Goal: Information Seeking & Learning: Understand process/instructions

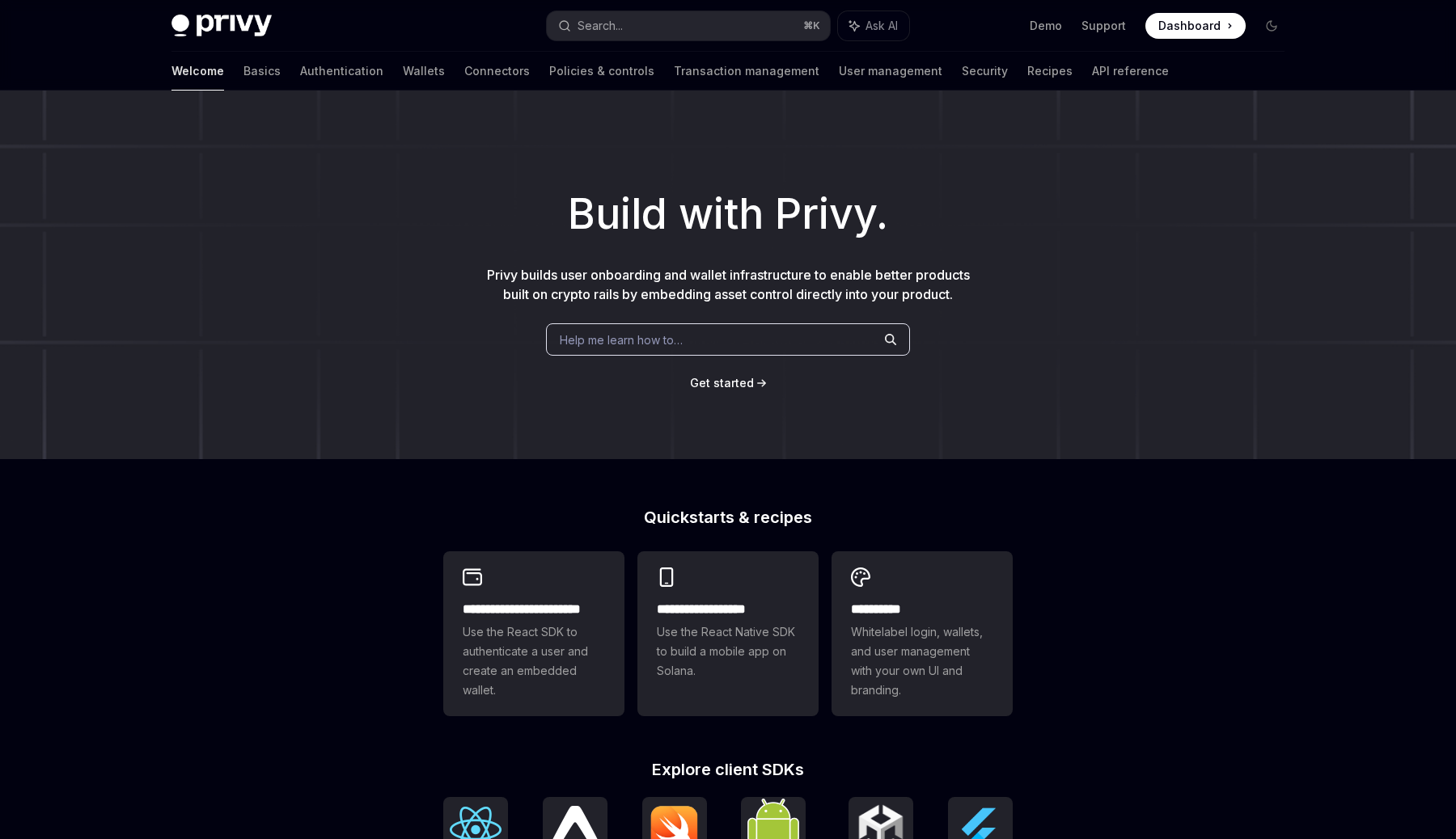
click at [661, 344] on span "Help me learn how to…" at bounding box center [621, 340] width 123 height 17
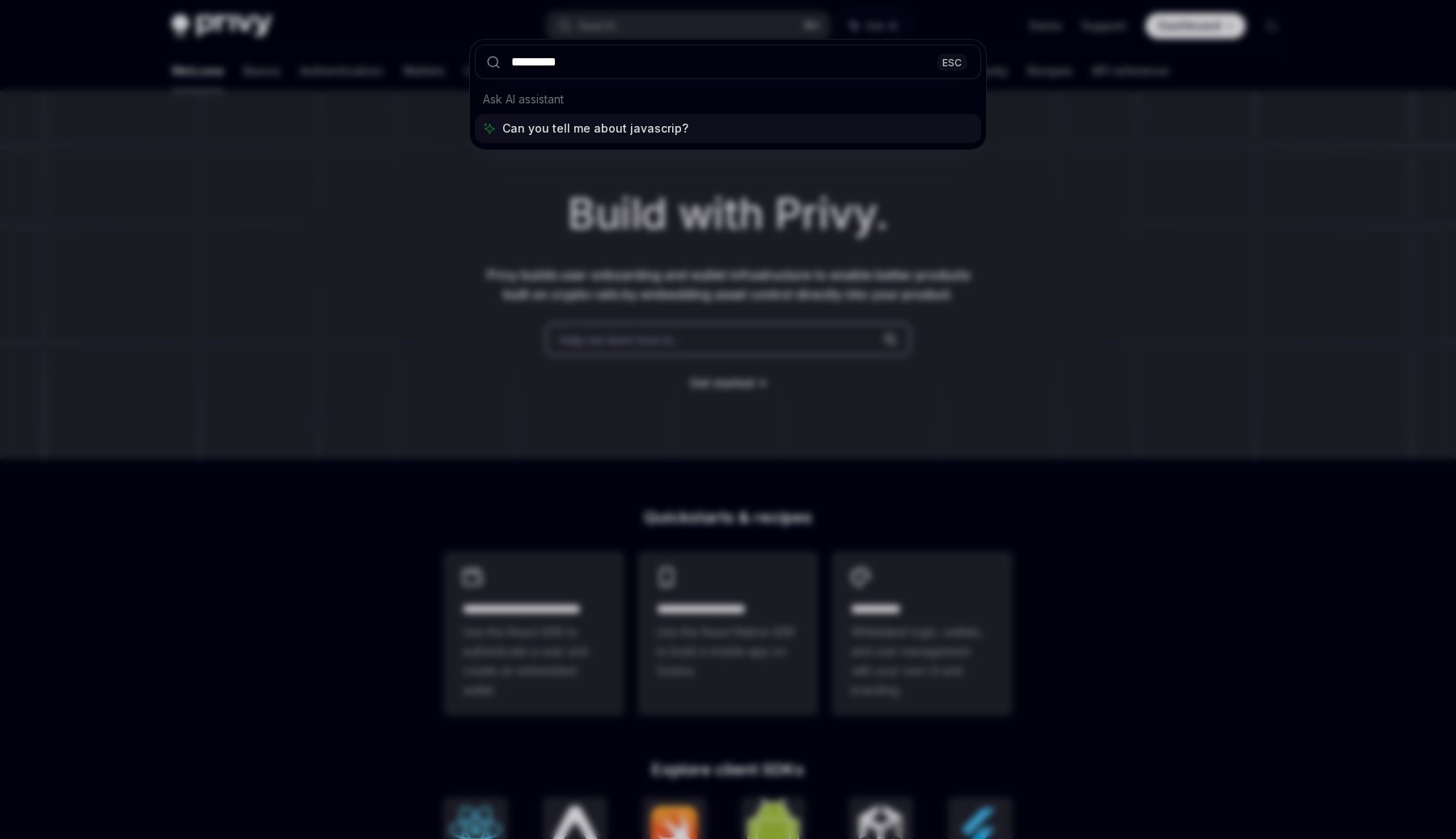
type input "**********"
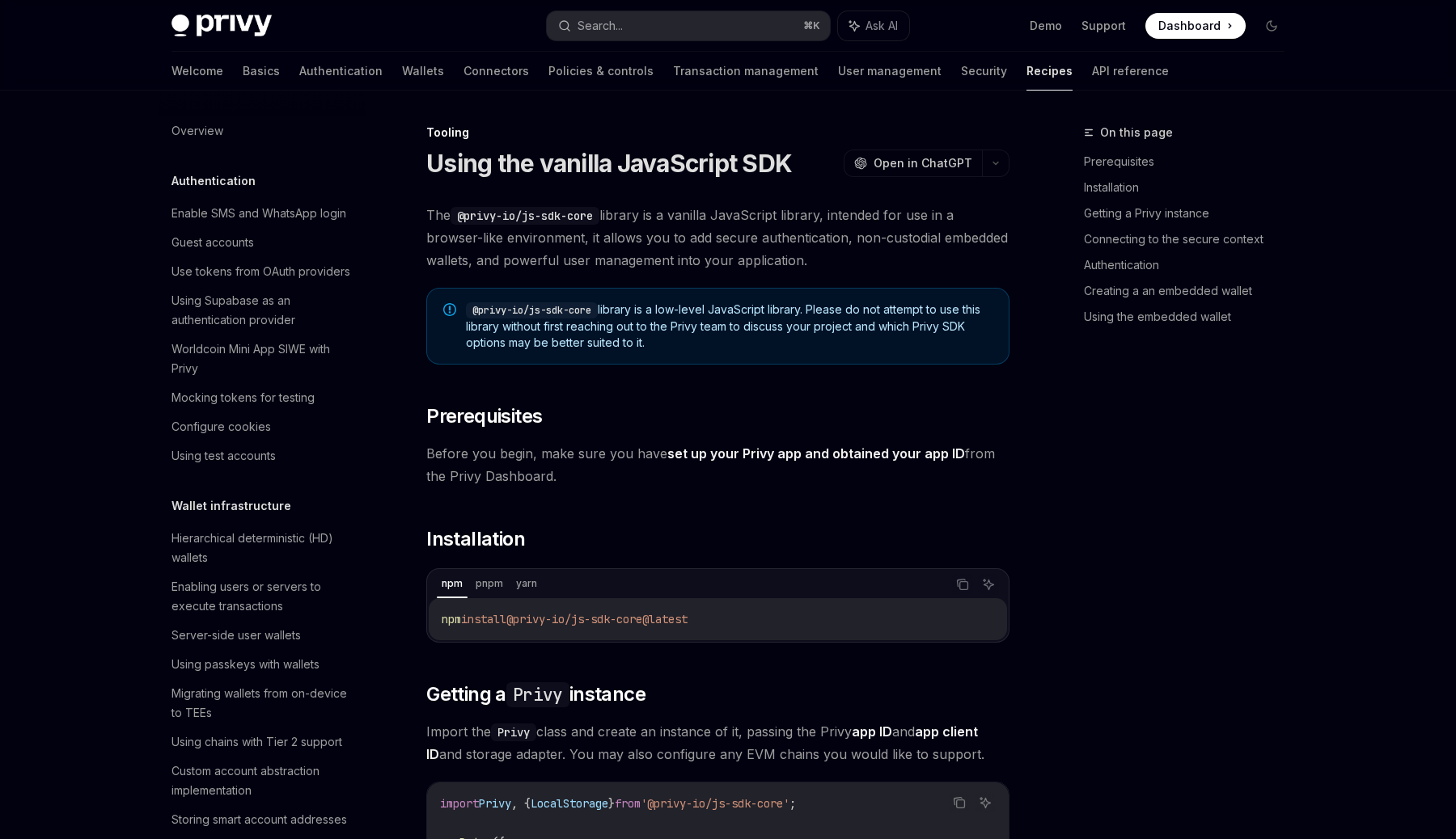
type textarea "*"
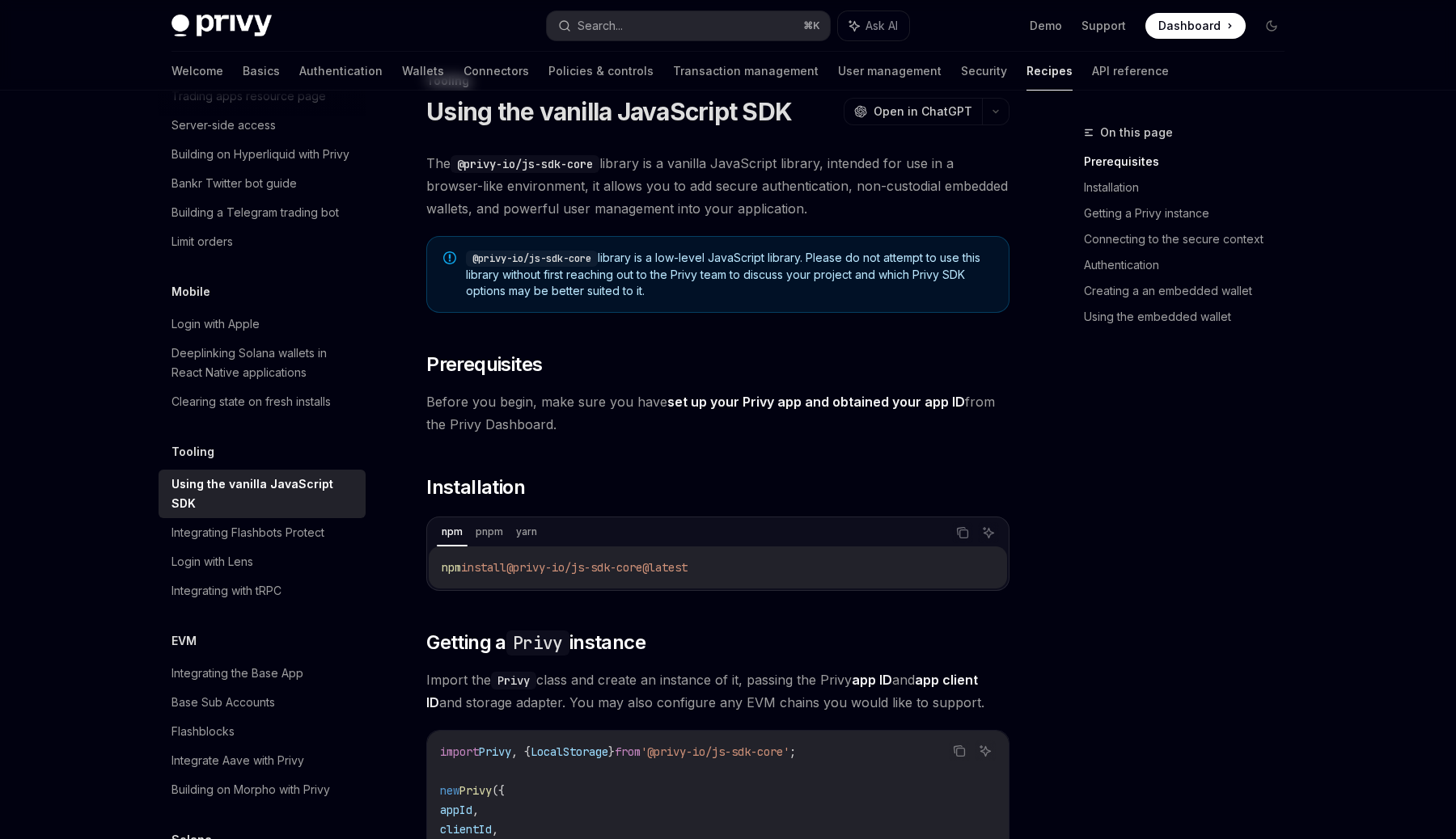
scroll to position [25, 0]
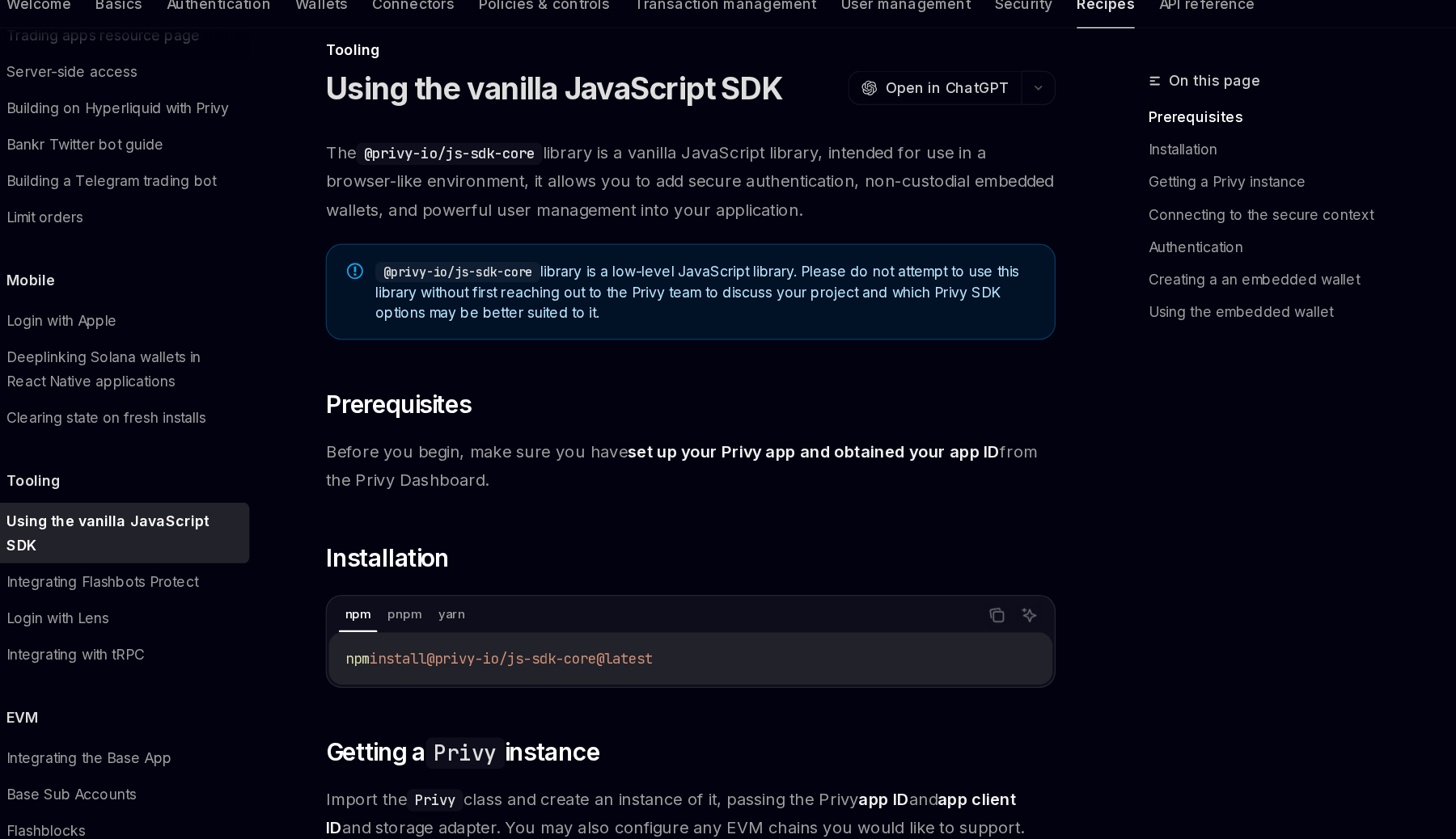
click at [625, 323] on span "@privy-io/js-sdk-core library is a low-level JavaScript library. Please do not …" at bounding box center [729, 301] width 527 height 49
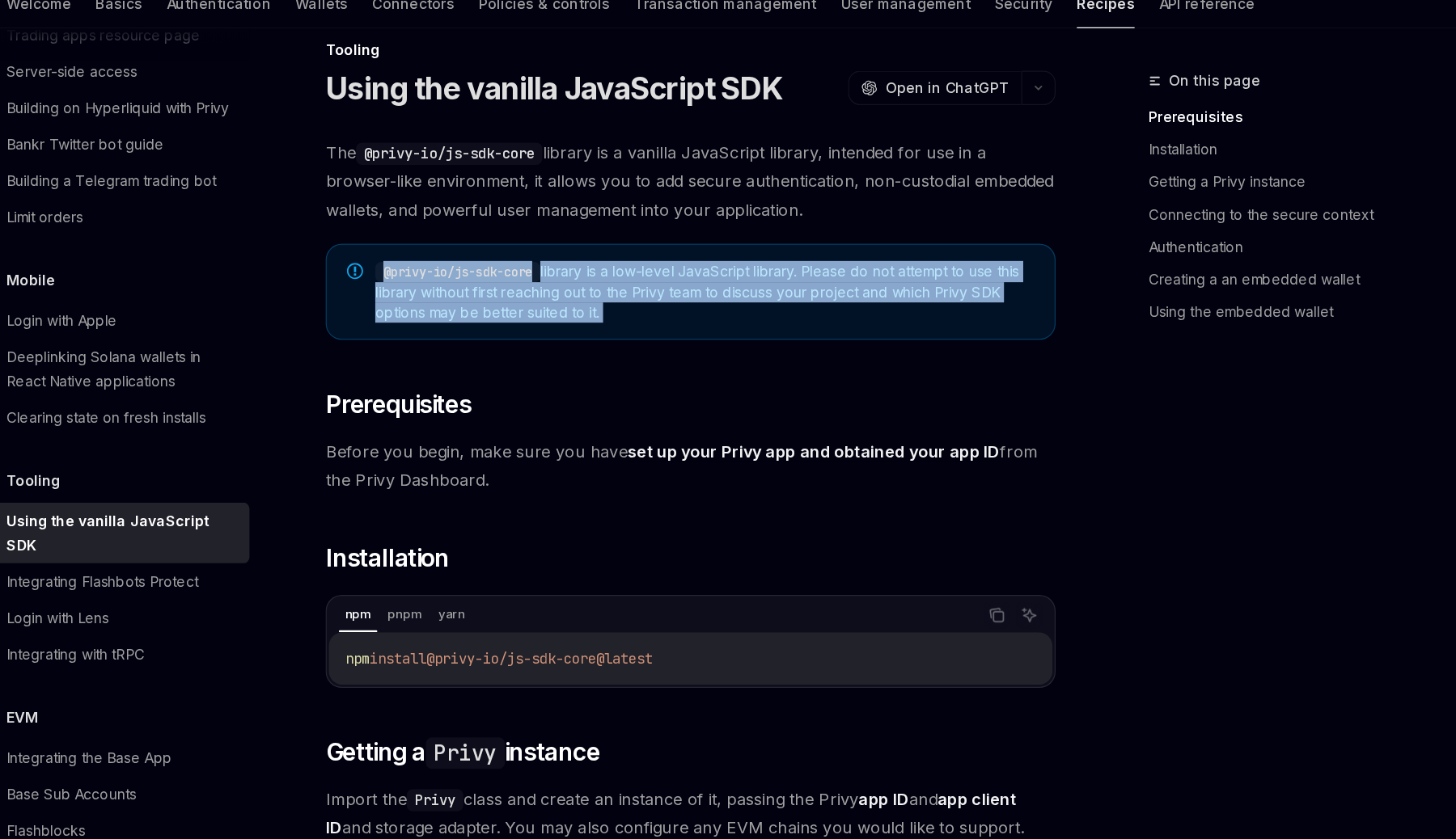
click at [625, 323] on span "@privy-io/js-sdk-core library is a low-level JavaScript library. Please do not …" at bounding box center [729, 301] width 527 height 49
click at [642, 323] on span "@privy-io/js-sdk-core library is a low-level JavaScript library. Please do not …" at bounding box center [729, 301] width 527 height 49
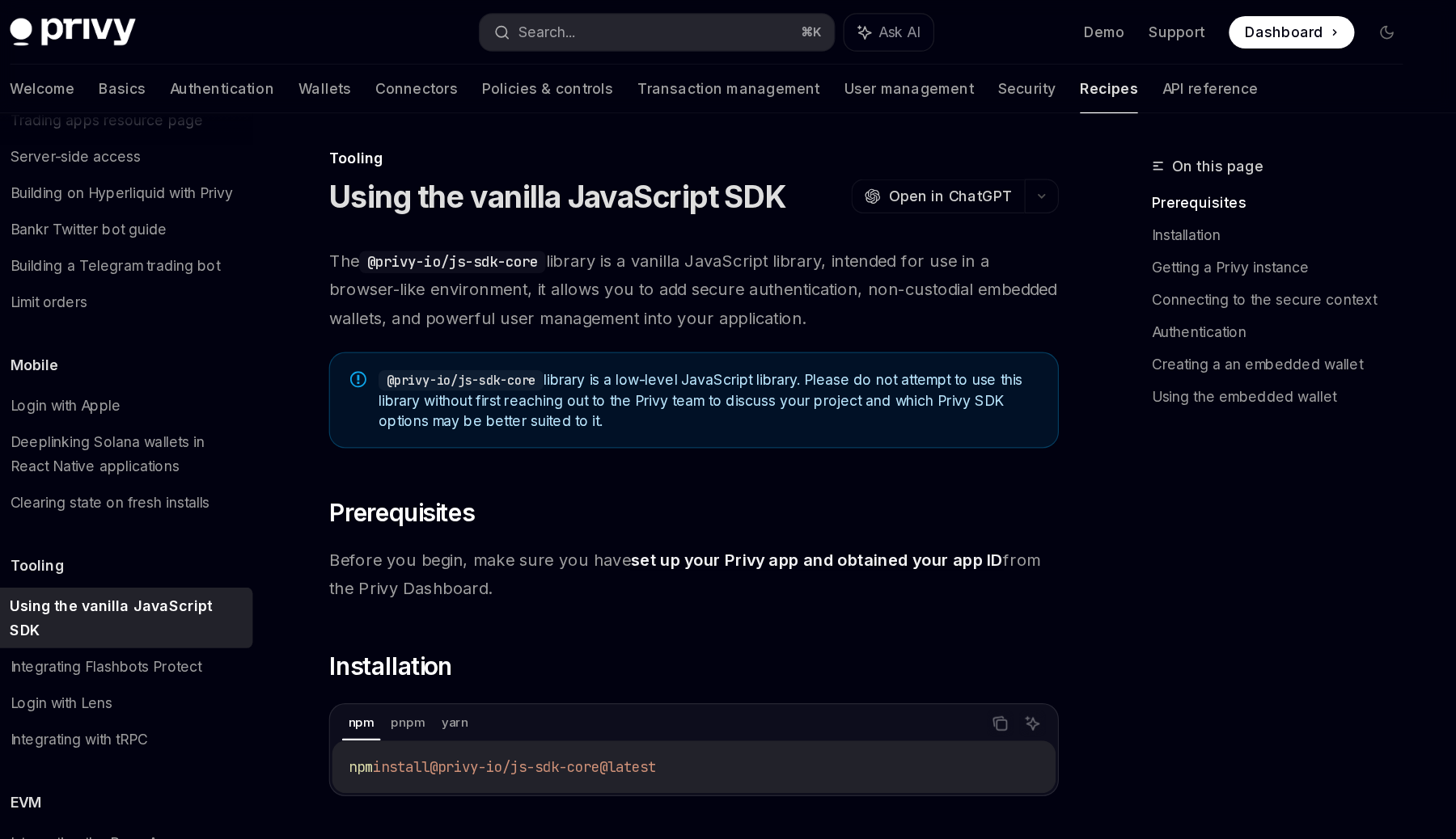
scroll to position [0, 0]
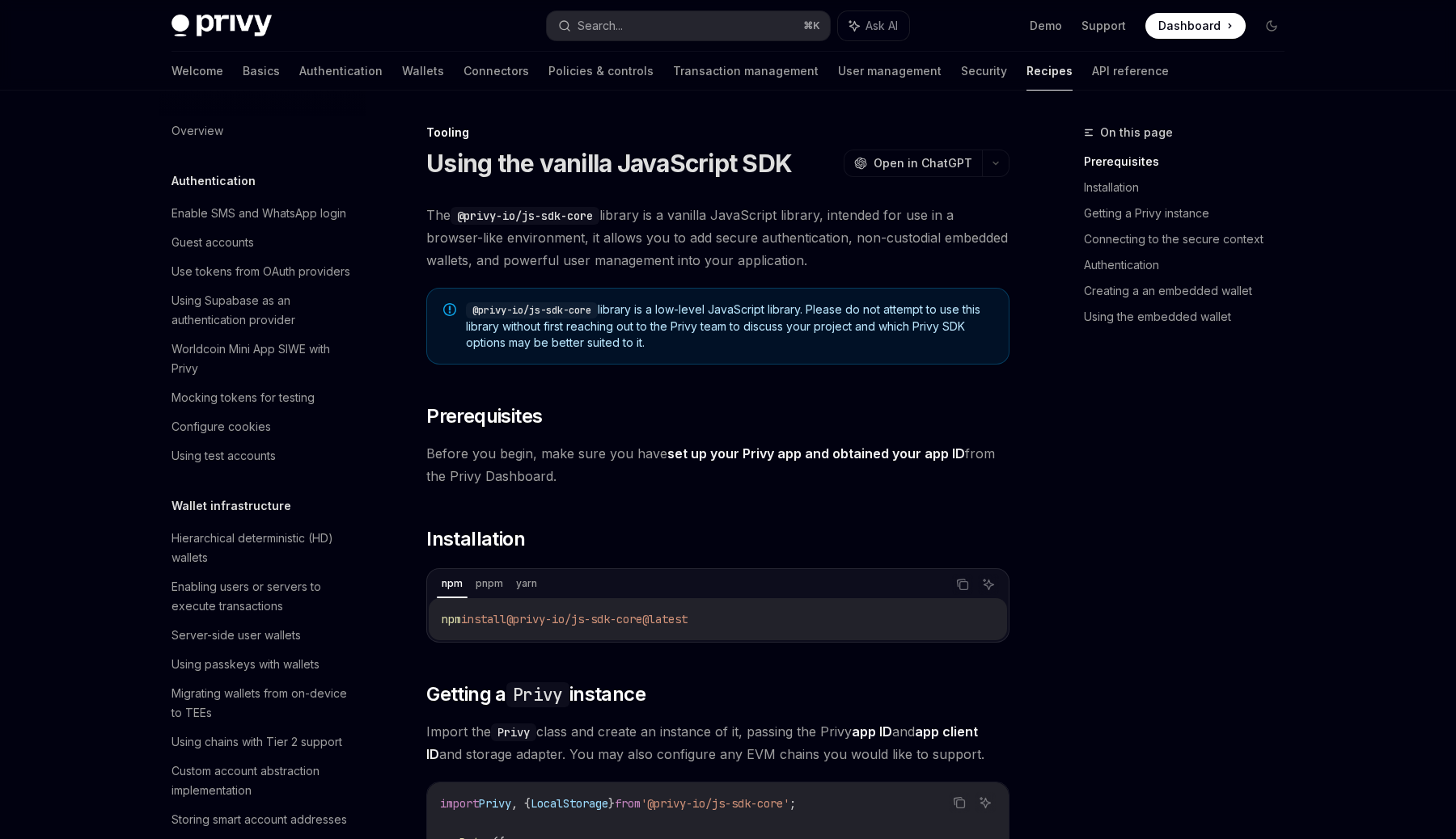
scroll to position [1727, 0]
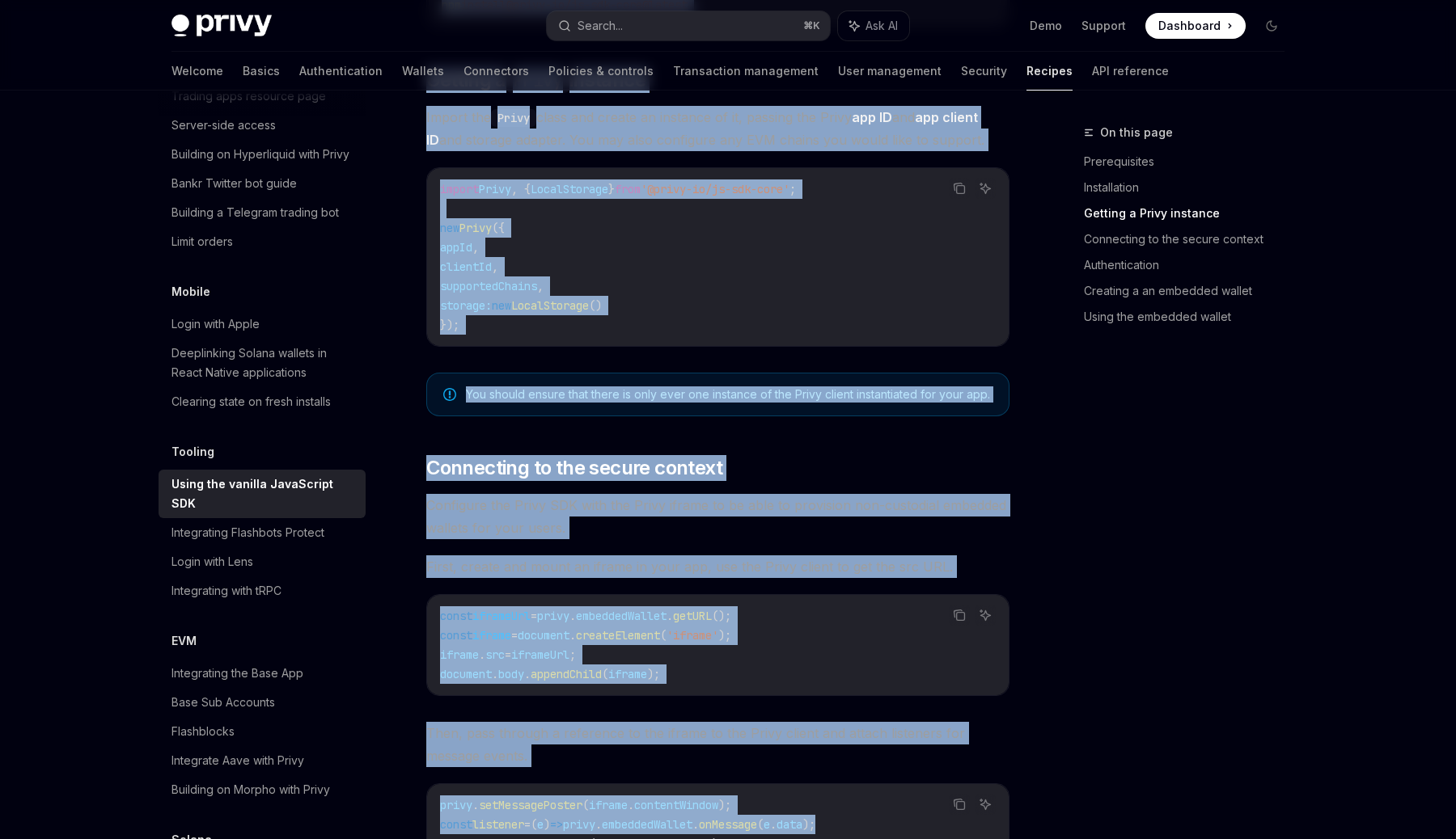
drag, startPoint x: 416, startPoint y: 153, endPoint x: 890, endPoint y: 837, distance: 832.2
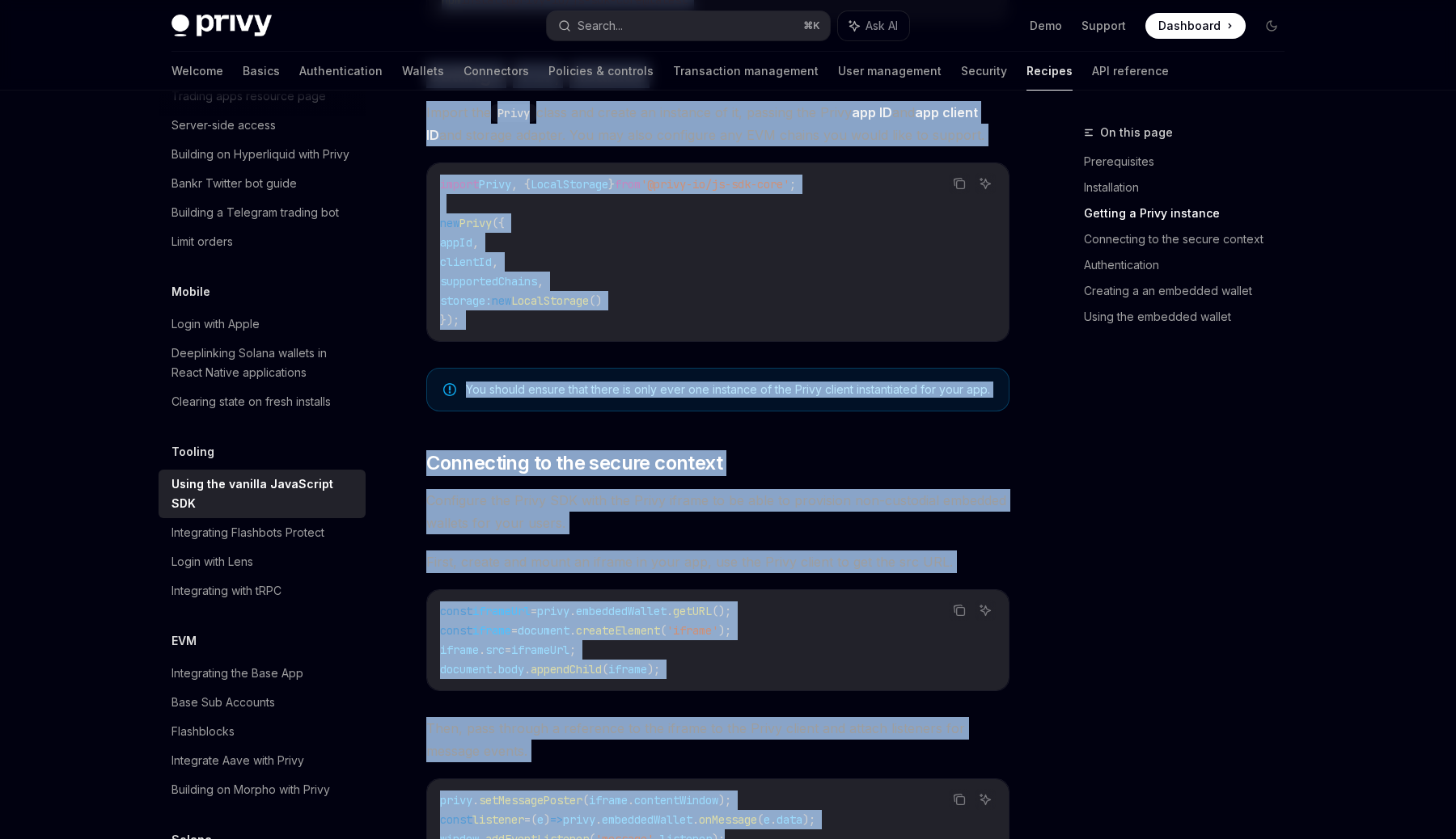
scroll to position [2137, 0]
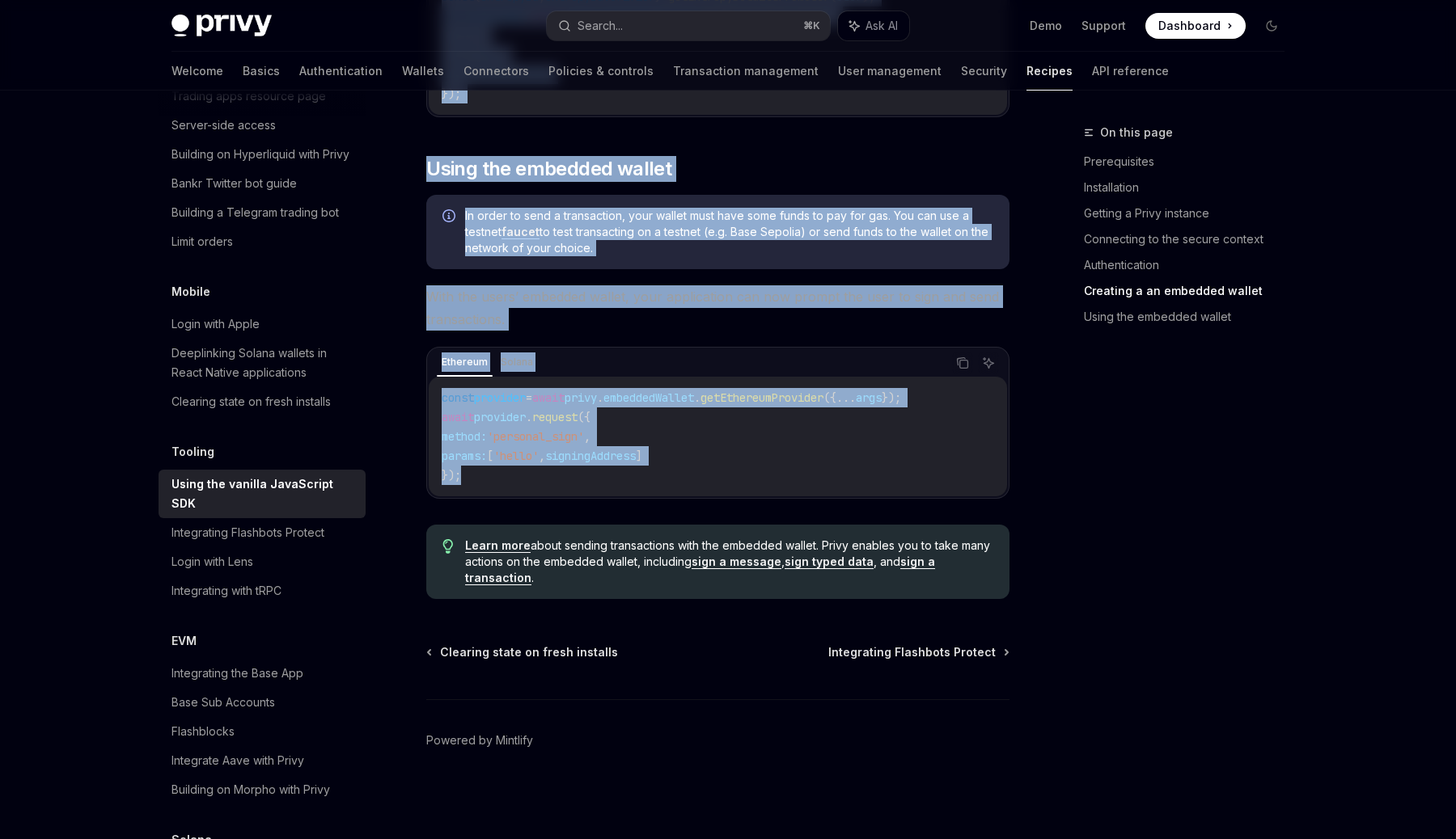
click at [1006, 472] on div "const provider = await privy . embeddedWallet . getEthereumProvider ({ ... args…" at bounding box center [717, 436] width 578 height 119
copy div "Using the vanilla JavaScript SDK OpenAI Open in ChatGPT OpenAI Open in ChatGPT …"
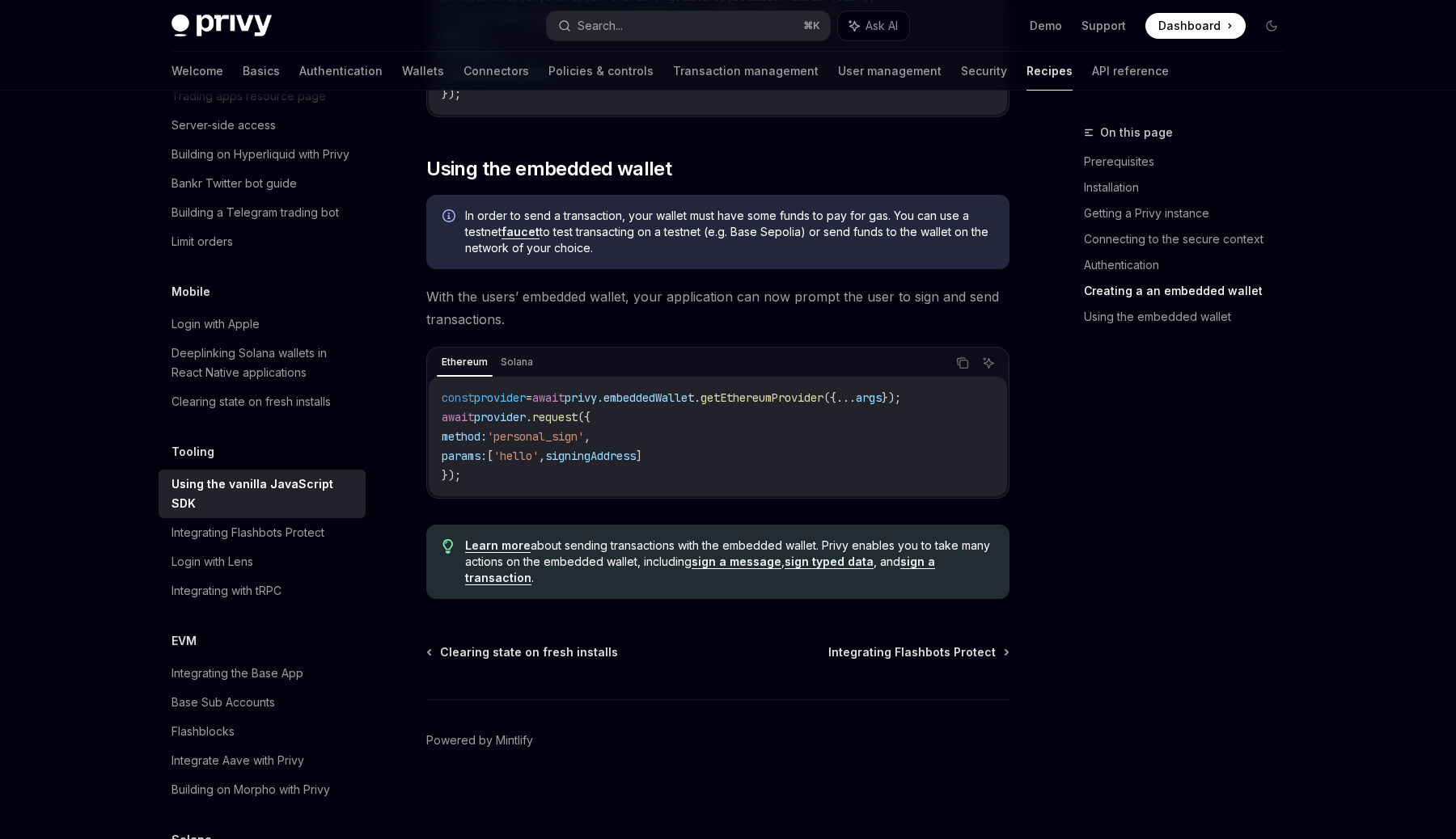
click at [673, 652] on div "Clearing state on fresh installs Integrating Flashbots Protect" at bounding box center [717, 652] width 583 height 16
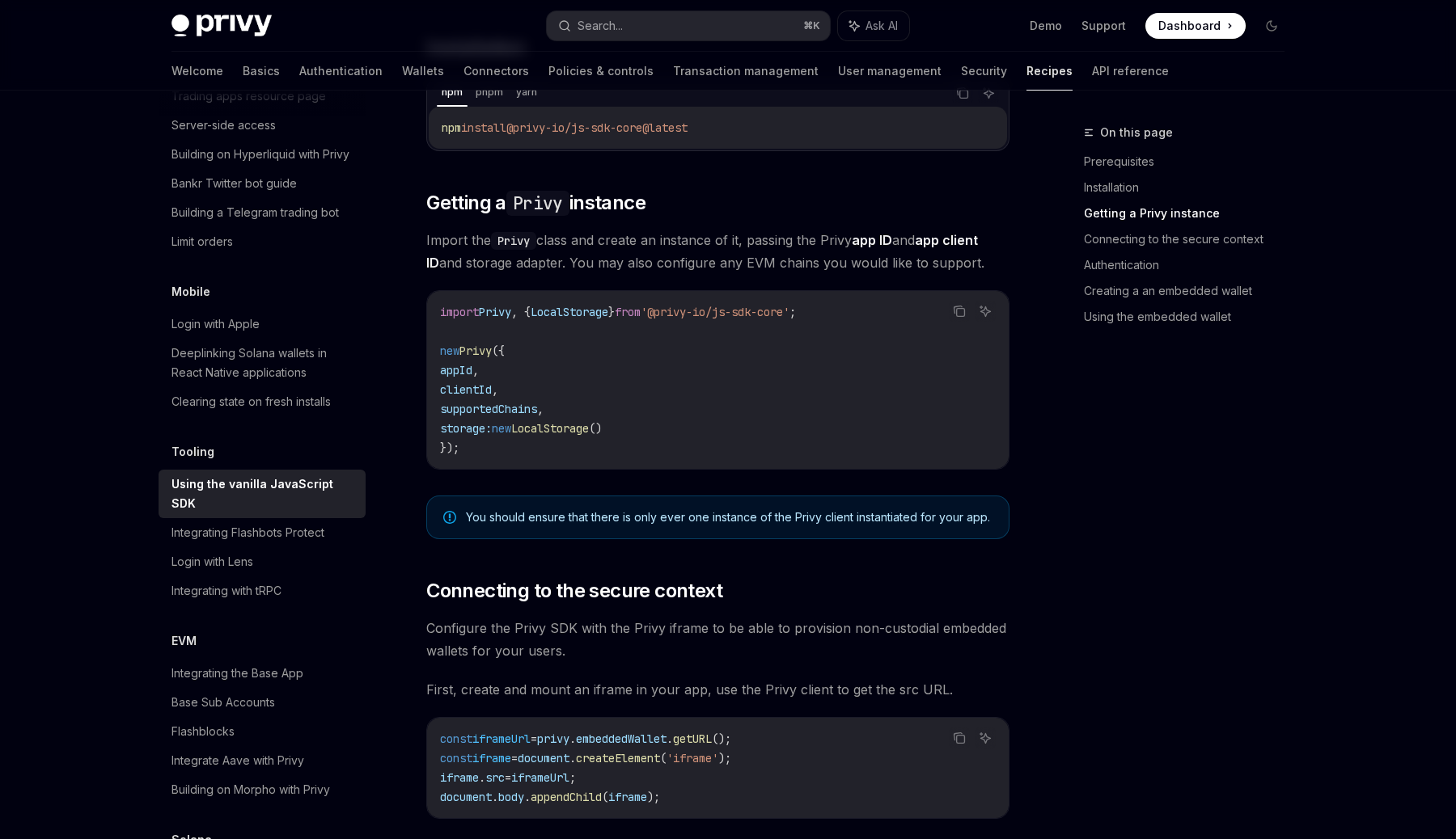
scroll to position [0, 0]
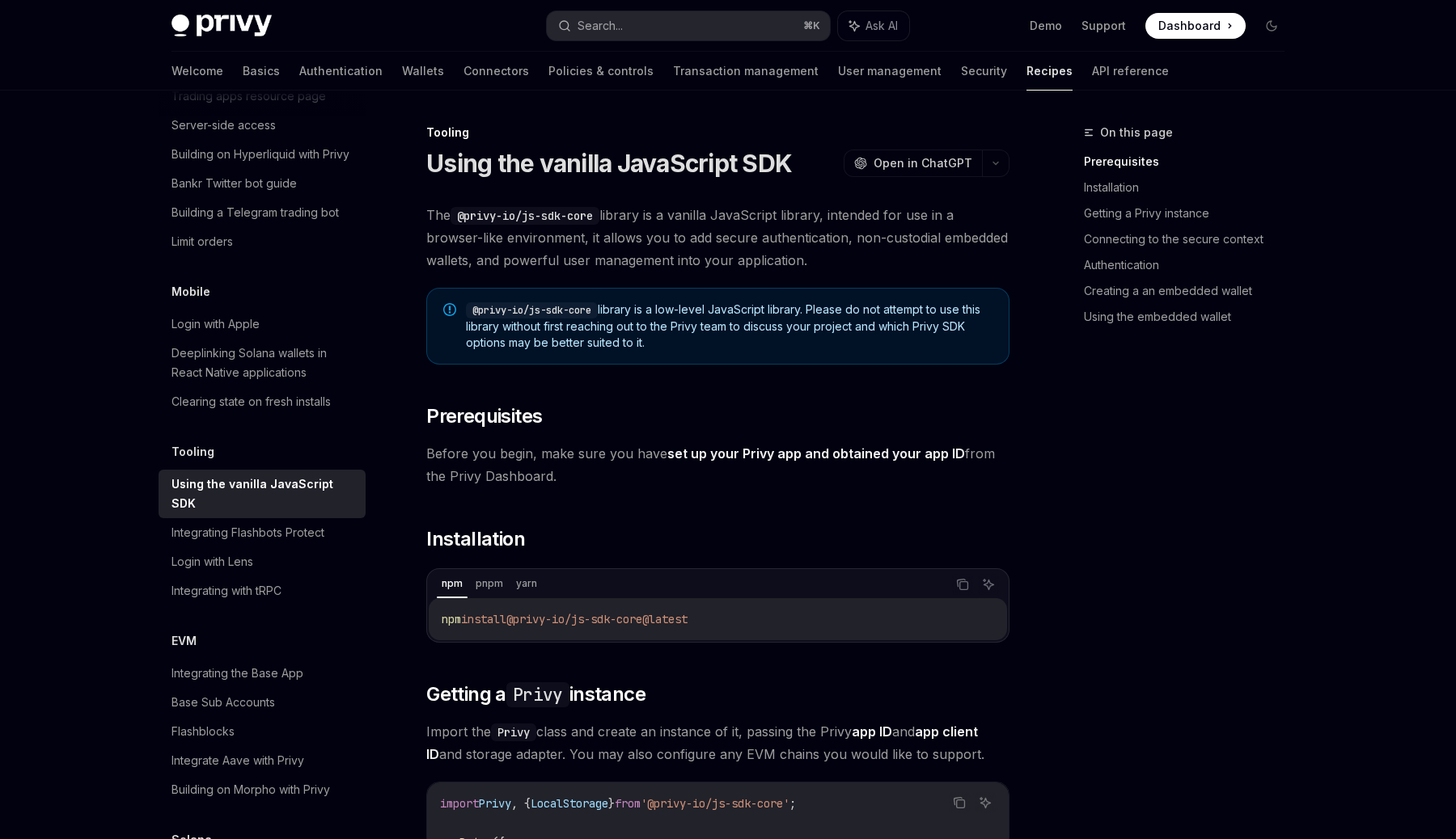
click at [676, 329] on span "@privy-io/js-sdk-core library is a low-level JavaScript library. Please do not …" at bounding box center [729, 326] width 527 height 49
